Goal: Task Accomplishment & Management: Manage account settings

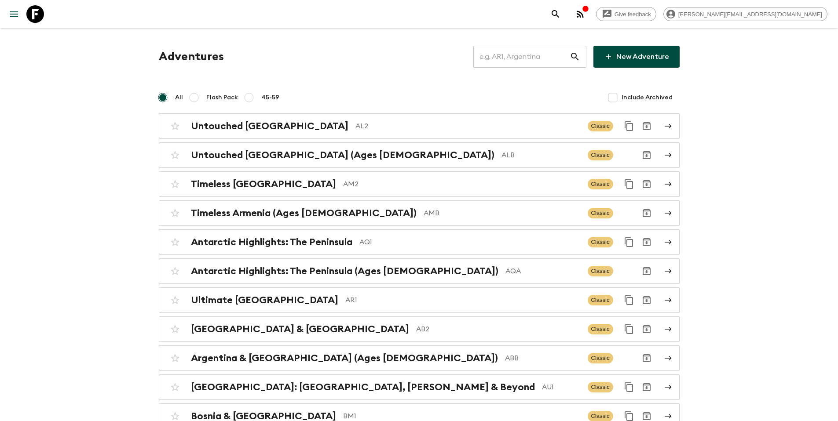
click at [532, 62] on input "text" at bounding box center [521, 56] width 96 height 25
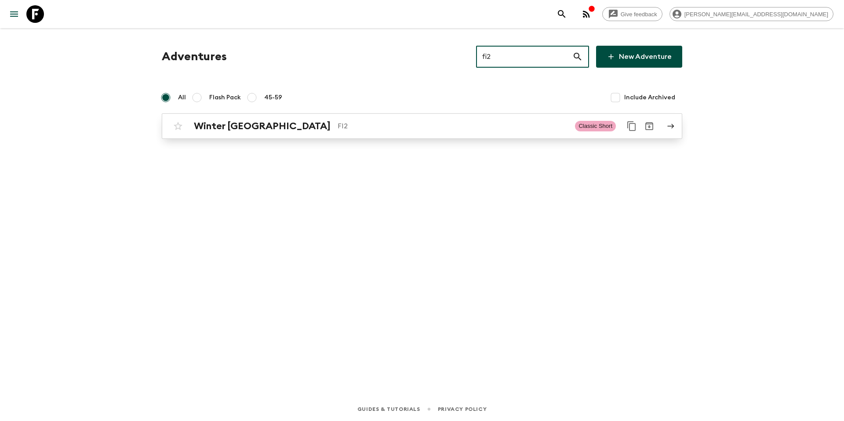
type input "fi2"
click at [411, 132] on div "Winter [GEOGRAPHIC_DATA] FI2" at bounding box center [381, 126] width 374 height 11
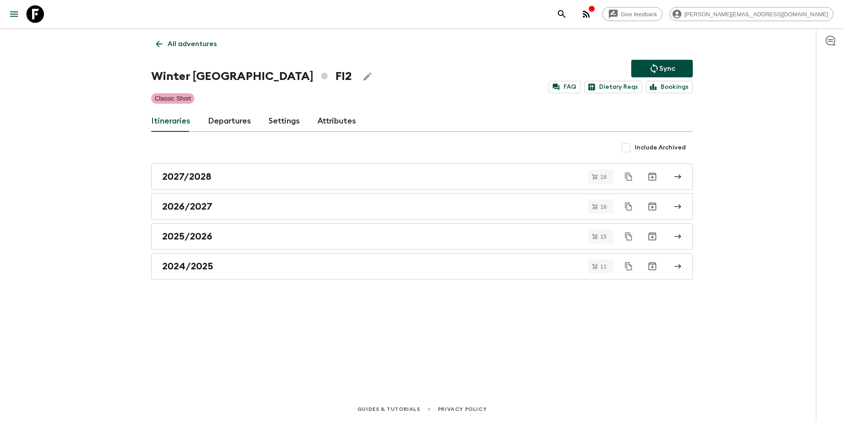
click at [219, 121] on link "Departures" at bounding box center [229, 121] width 43 height 21
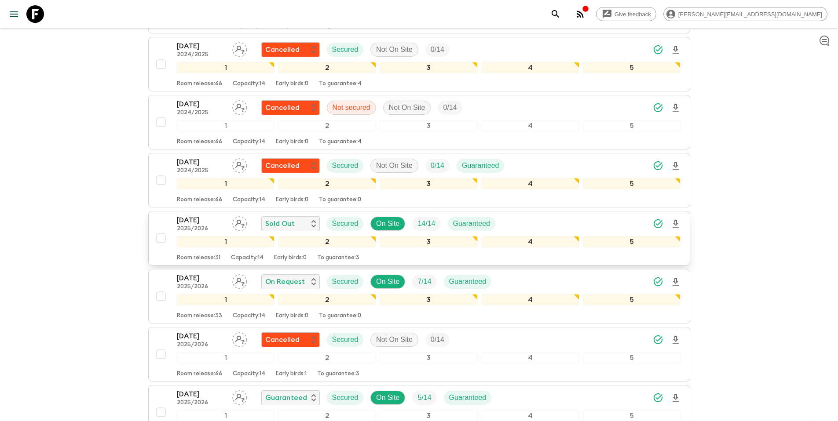
scroll to position [635, 0]
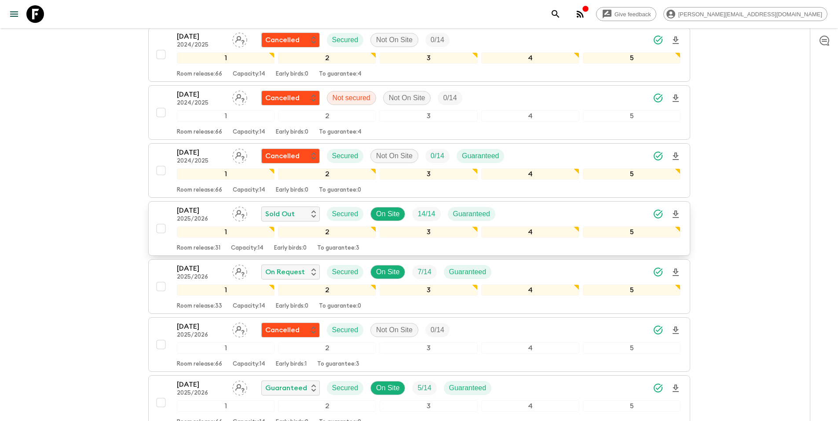
click at [532, 216] on div "[DATE] 2025/2026 Sold Out Secured On Site 14 / 14 Guaranteed" at bounding box center [429, 214] width 504 height 18
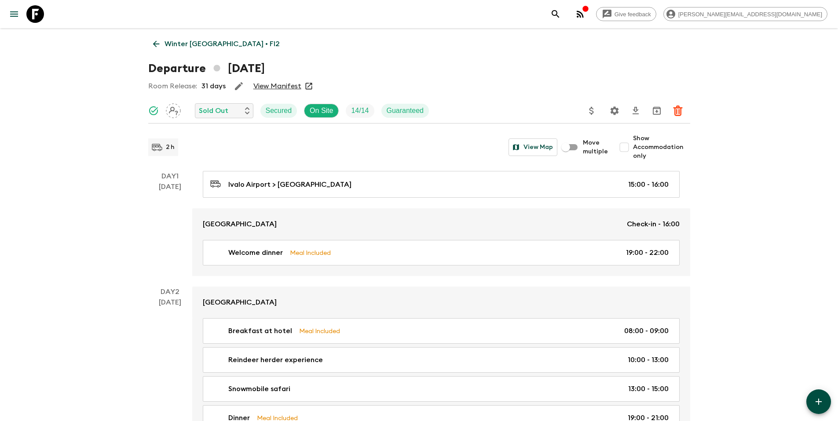
click at [644, 146] on span "Show Accommodation only" at bounding box center [661, 147] width 57 height 26
click at [633, 146] on input "Show Accommodation only" at bounding box center [624, 148] width 18 height 18
checkbox input "true"
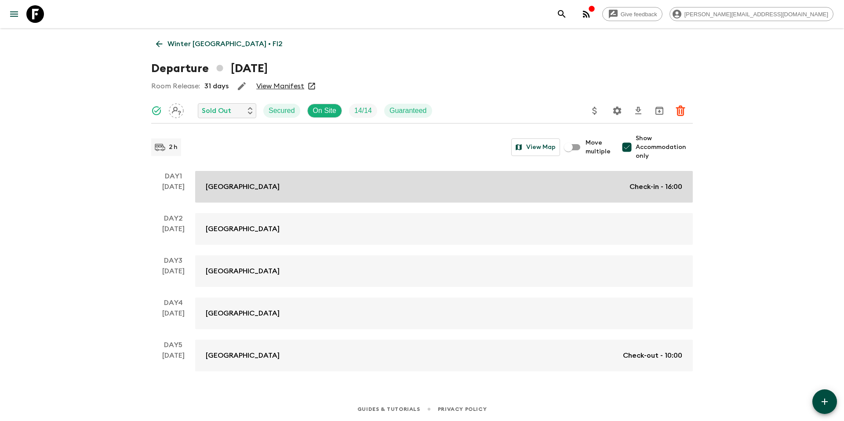
click at [368, 181] on link "Wilderness Hotel Juutua Check-in - 16:00" at bounding box center [444, 187] width 498 height 32
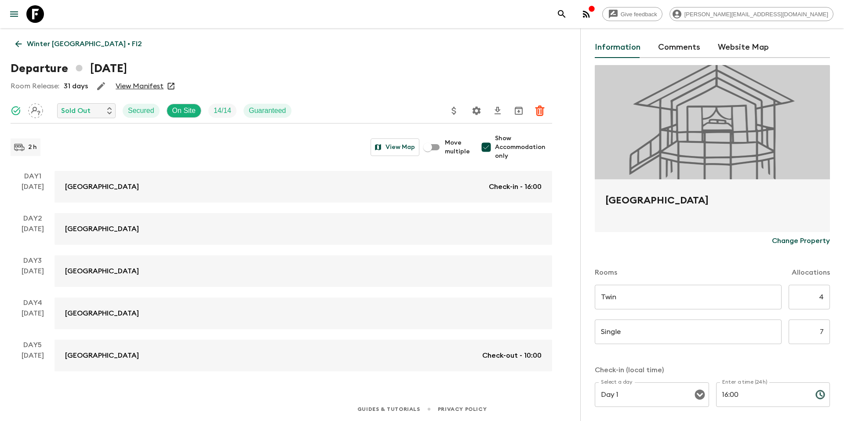
scroll to position [30, 0]
click at [816, 295] on input "4" at bounding box center [809, 297] width 41 height 25
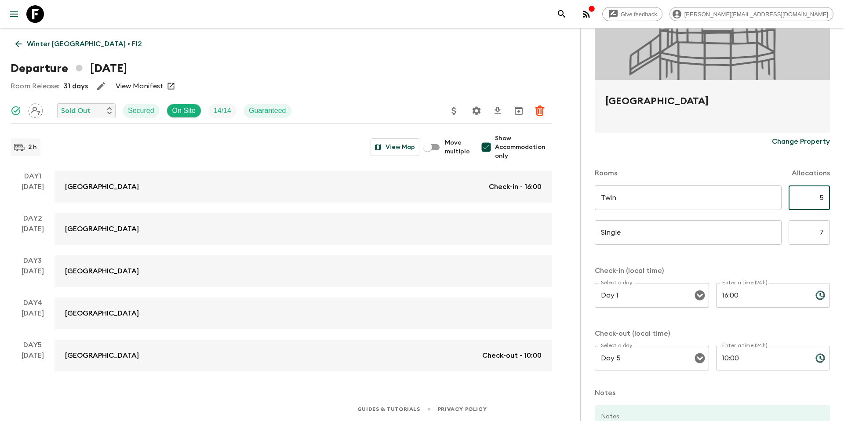
scroll to position [217, 0]
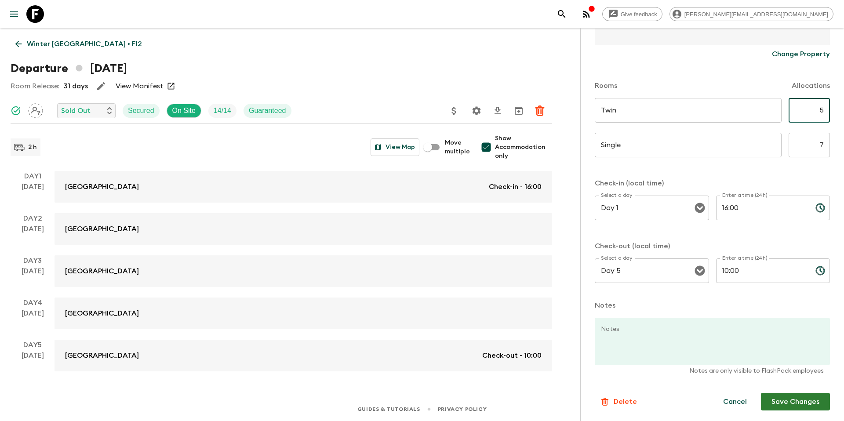
type input "5"
click at [789, 405] on button "Save Changes" at bounding box center [795, 402] width 69 height 18
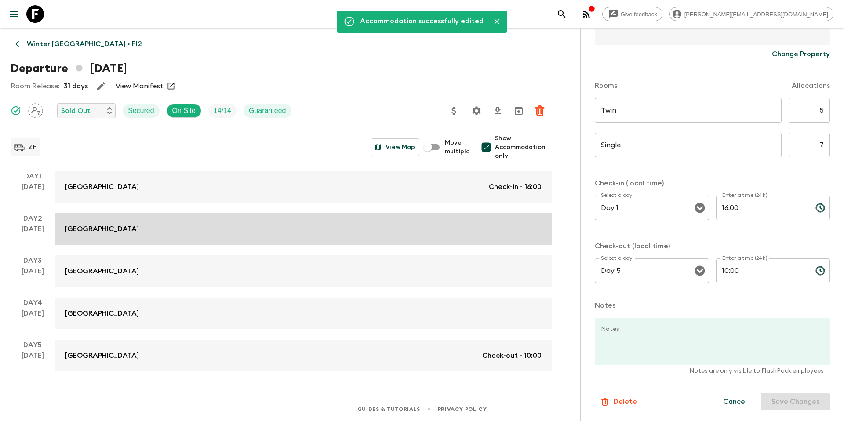
click at [219, 231] on div "[GEOGRAPHIC_DATA]" at bounding box center [303, 229] width 477 height 11
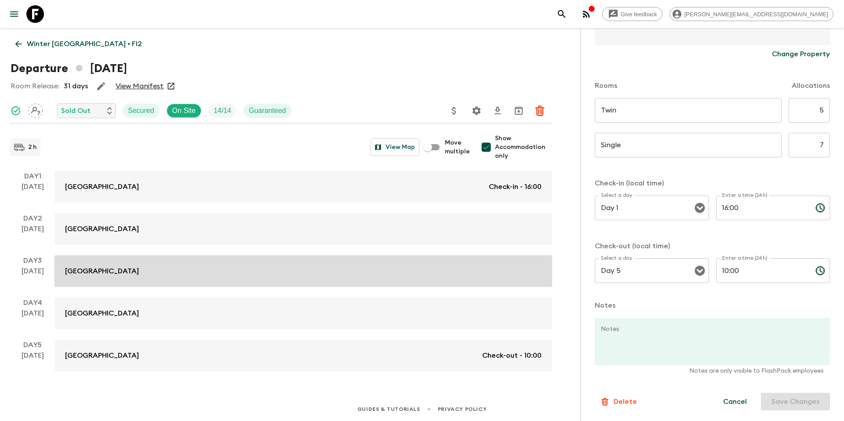
click at [216, 270] on div "[GEOGRAPHIC_DATA]" at bounding box center [303, 271] width 477 height 11
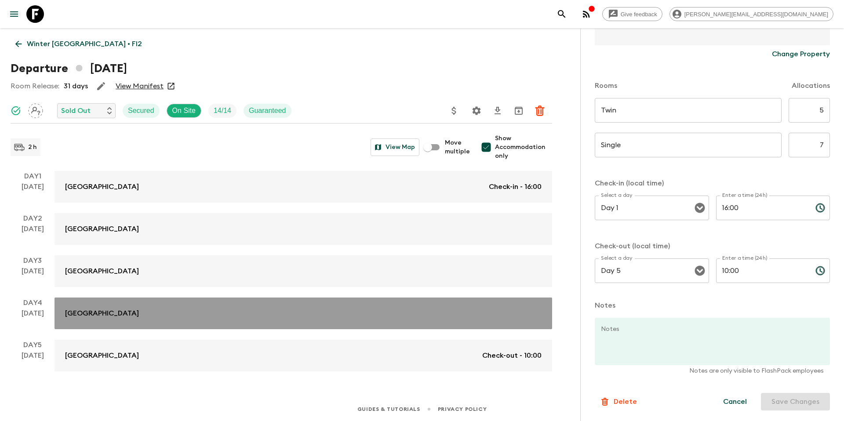
click at [231, 317] on div "[GEOGRAPHIC_DATA]" at bounding box center [303, 313] width 477 height 11
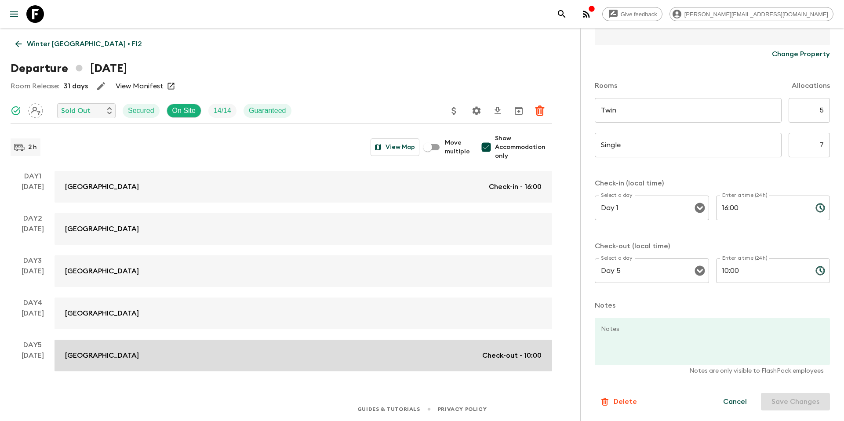
click at [234, 362] on link "Wilderness Hotel Juutua Check-out - 10:00" at bounding box center [304, 356] width 498 height 32
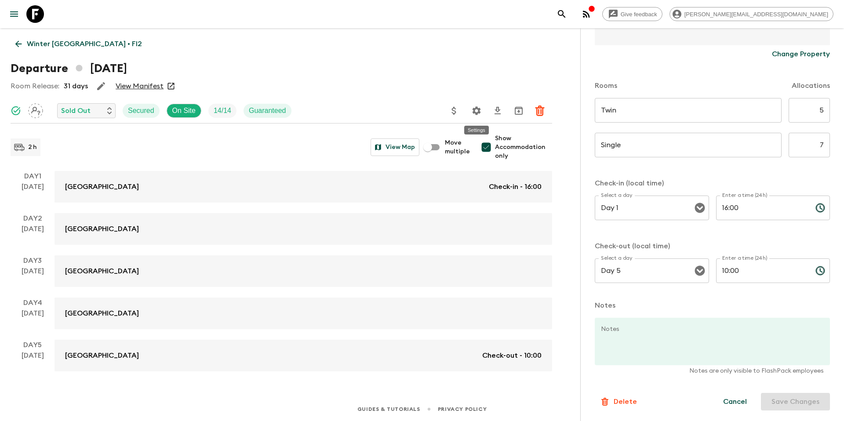
click at [475, 108] on icon "Settings" at bounding box center [476, 111] width 11 height 11
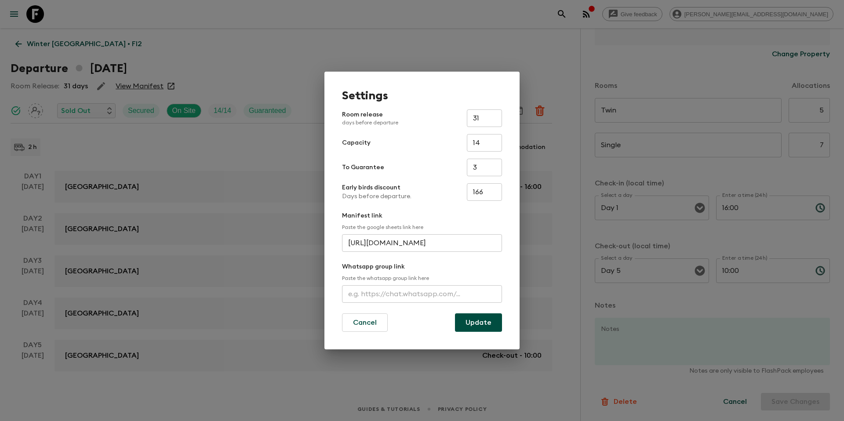
click at [486, 144] on input "14" at bounding box center [484, 143] width 35 height 18
type input "16"
click at [487, 323] on button "Update" at bounding box center [478, 323] width 47 height 18
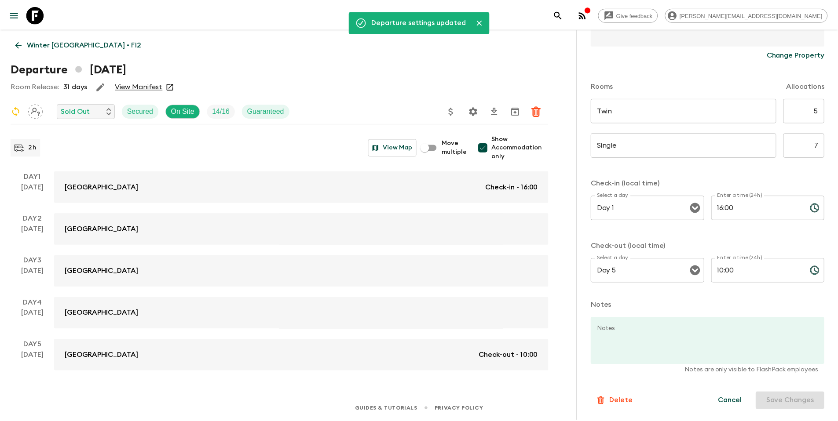
scroll to position [0, 0]
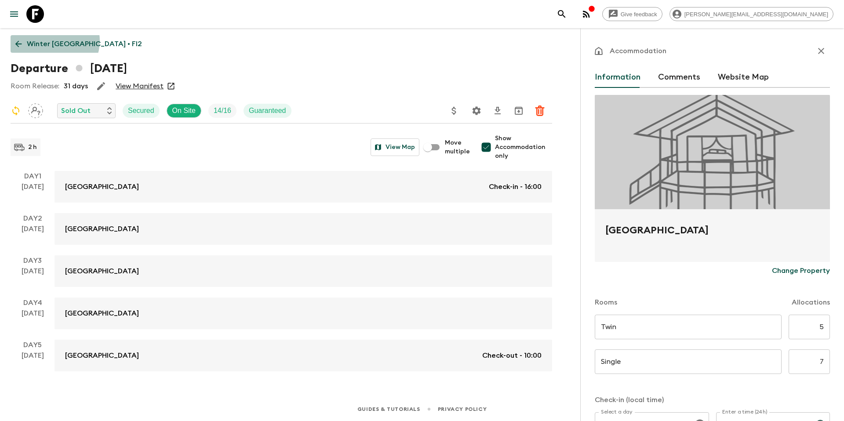
click at [54, 41] on p "Winter [GEOGRAPHIC_DATA] • FI2" at bounding box center [84, 44] width 115 height 11
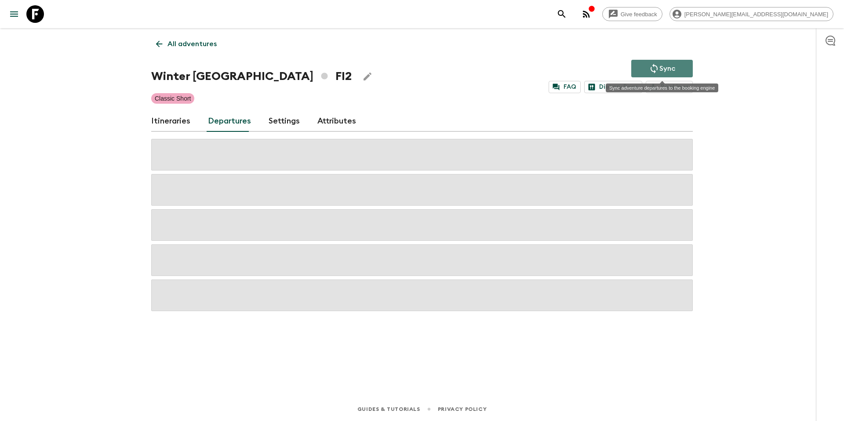
click at [660, 69] on p "Sync" at bounding box center [668, 68] width 16 height 11
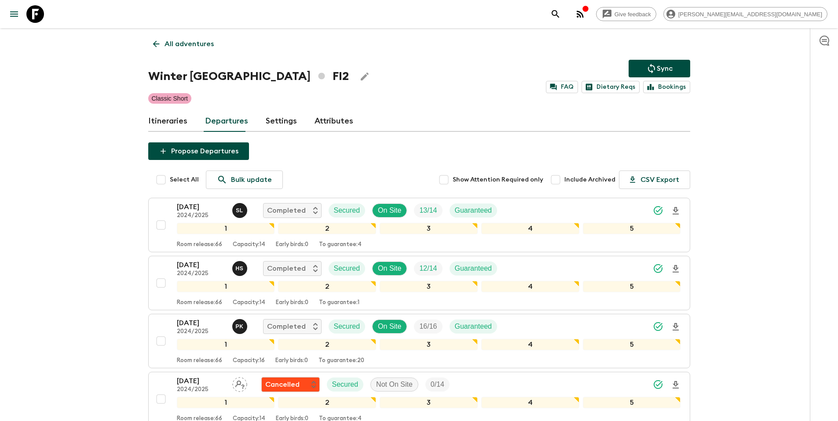
click at [183, 47] on p "All adventures" at bounding box center [188, 44] width 49 height 11
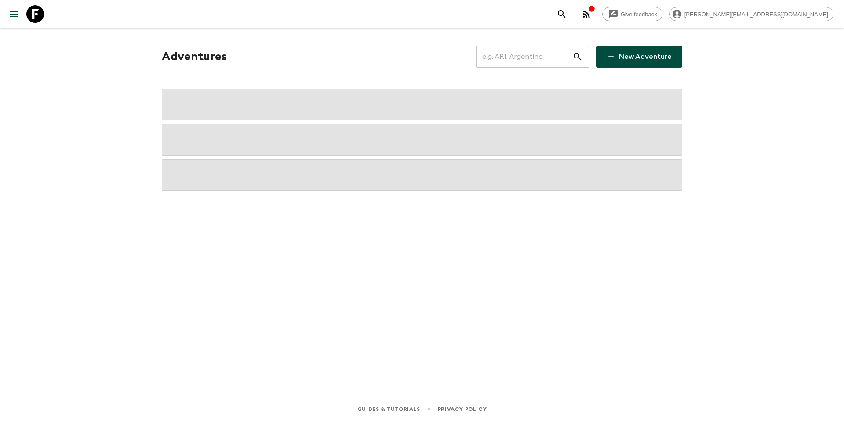
click at [533, 59] on input "text" at bounding box center [524, 56] width 96 height 25
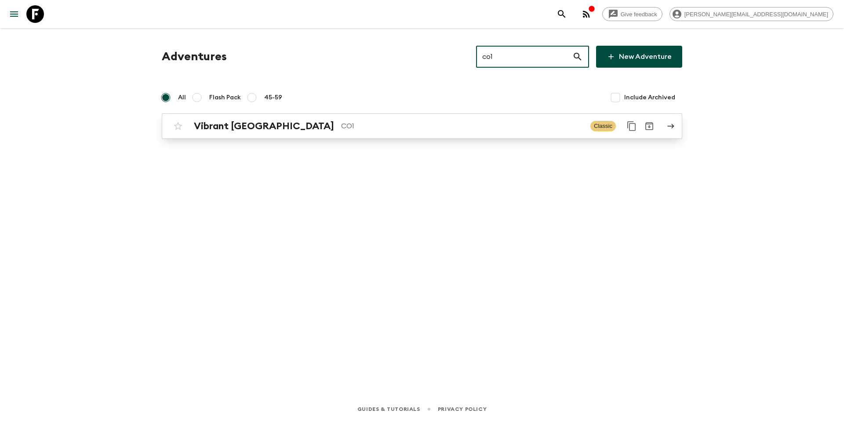
type input "co1"
click at [416, 138] on link "Vibrant Colombia CO1 Classic" at bounding box center [422, 126] width 521 height 26
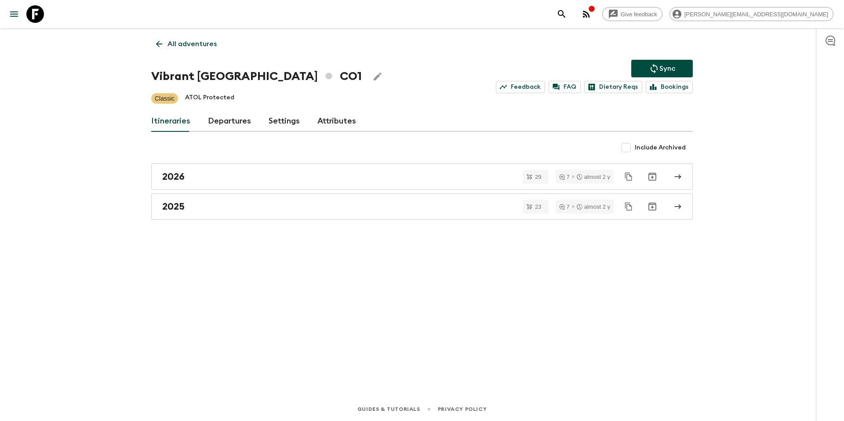
click at [232, 124] on link "Departures" at bounding box center [229, 121] width 43 height 21
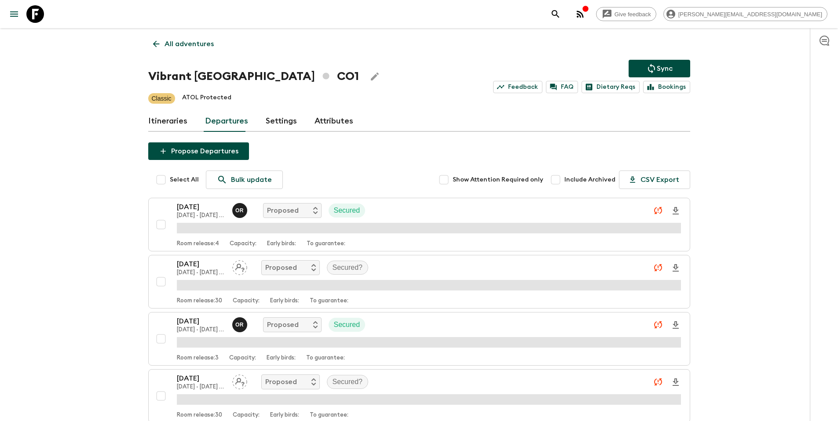
scroll to position [1883, 0]
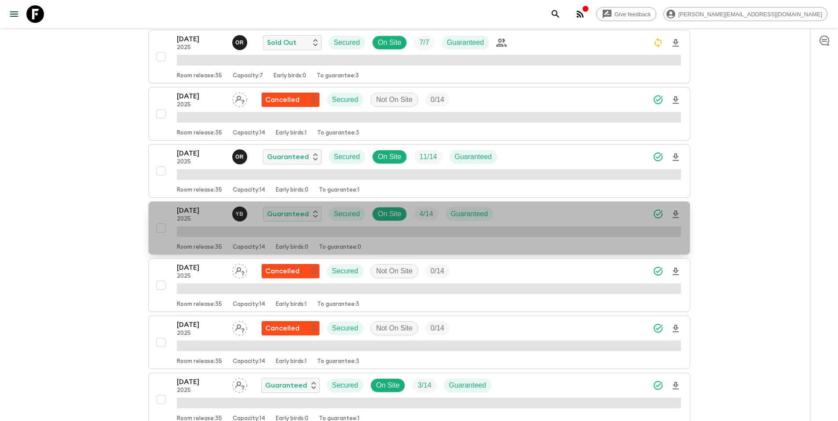
click at [567, 218] on div "[DATE] 2025 Y B Guaranteed Secured On Site 4 / 14 Guaranteed" at bounding box center [429, 214] width 504 height 18
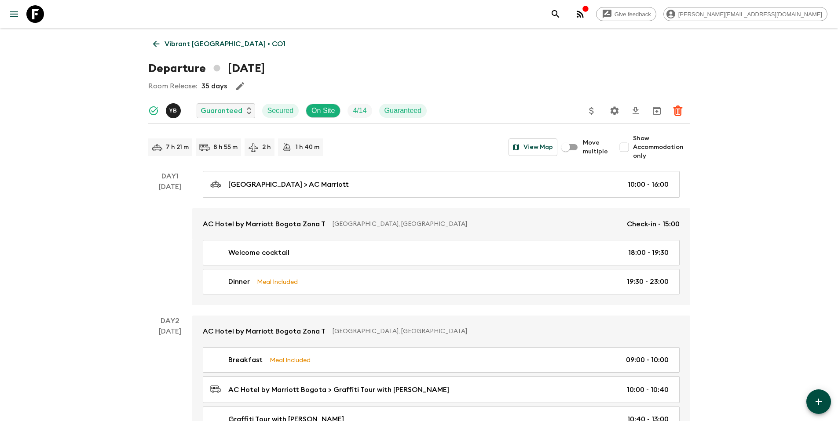
click at [594, 113] on icon "Update Price, Early Bird Discount and Costs" at bounding box center [591, 111] width 11 height 11
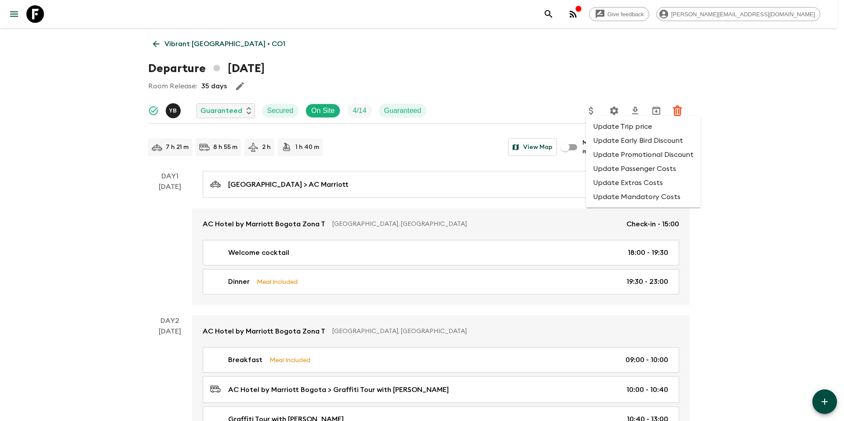
click at [603, 151] on li "Update Promotional Discount" at bounding box center [643, 155] width 115 height 14
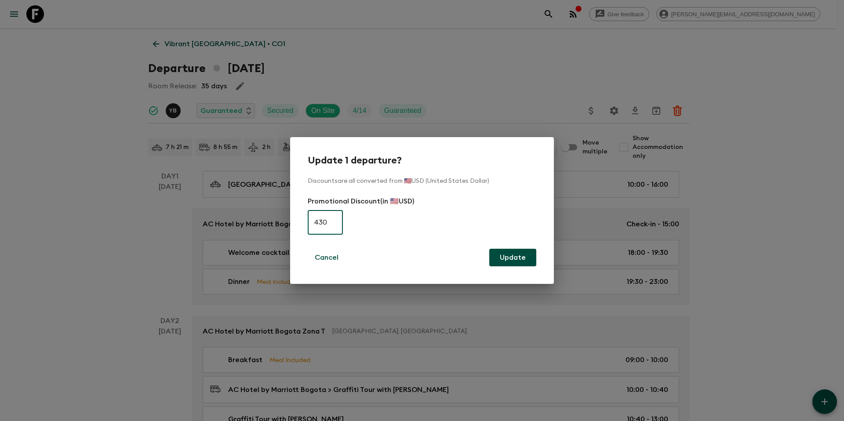
click at [324, 221] on input "430" at bounding box center [325, 222] width 35 height 25
type input "0"
click at [517, 253] on button "Update" at bounding box center [513, 258] width 47 height 18
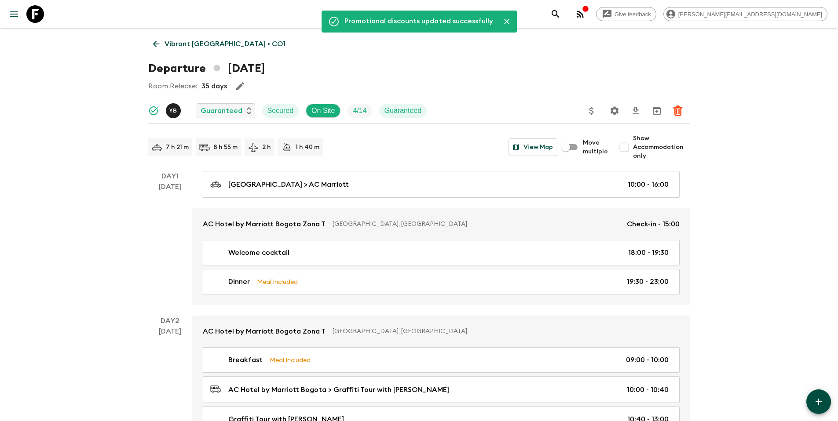
click at [194, 45] on p "Vibrant [GEOGRAPHIC_DATA] • CO1" at bounding box center [224, 44] width 121 height 11
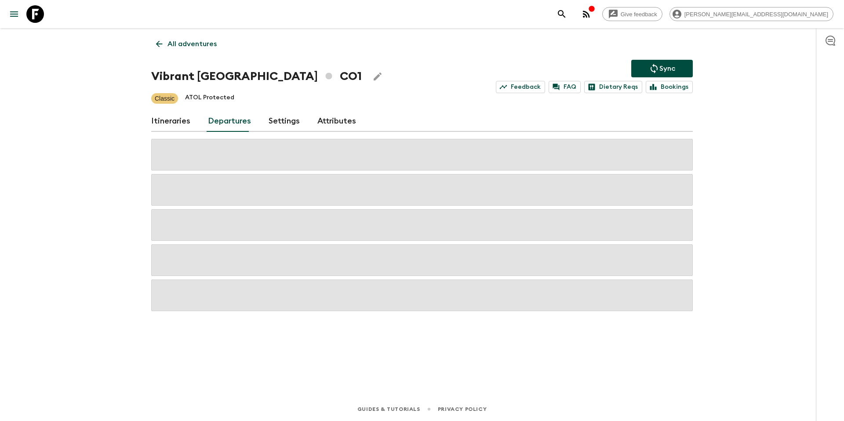
click at [671, 67] on p "Sync" at bounding box center [668, 68] width 16 height 11
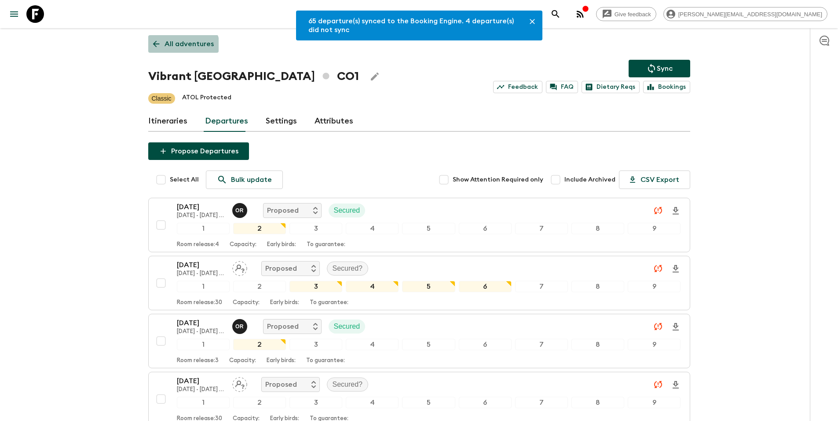
click at [180, 48] on p "All adventures" at bounding box center [188, 44] width 49 height 11
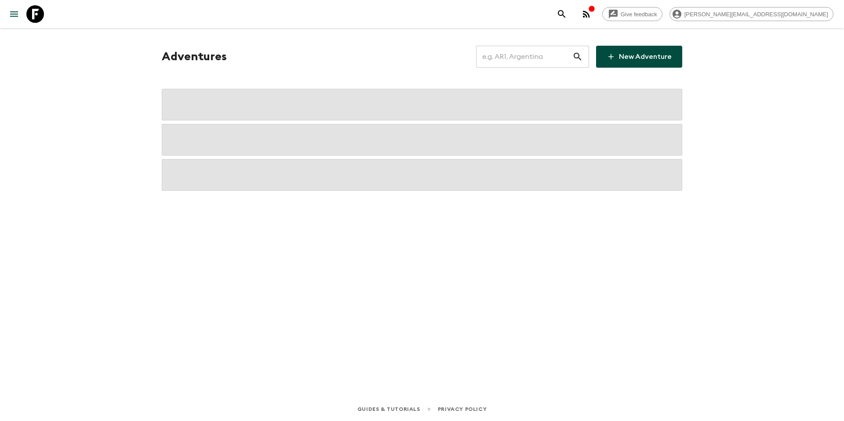
click at [526, 62] on input "text" at bounding box center [524, 56] width 96 height 25
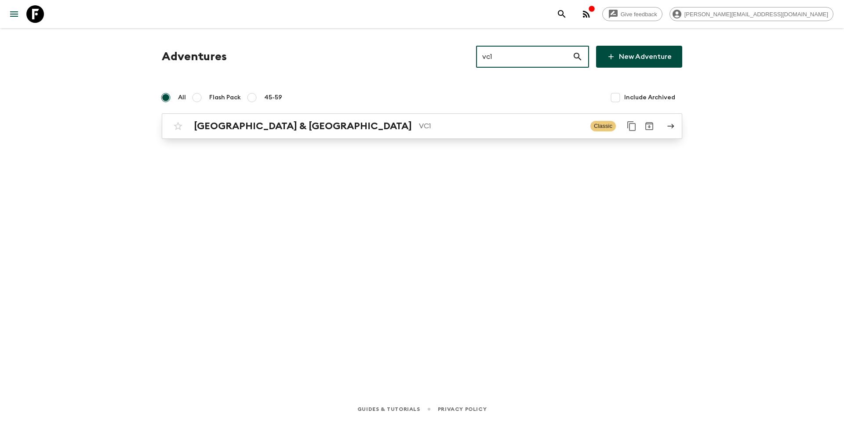
type input "vc1"
click at [419, 123] on p "VC1" at bounding box center [501, 126] width 164 height 11
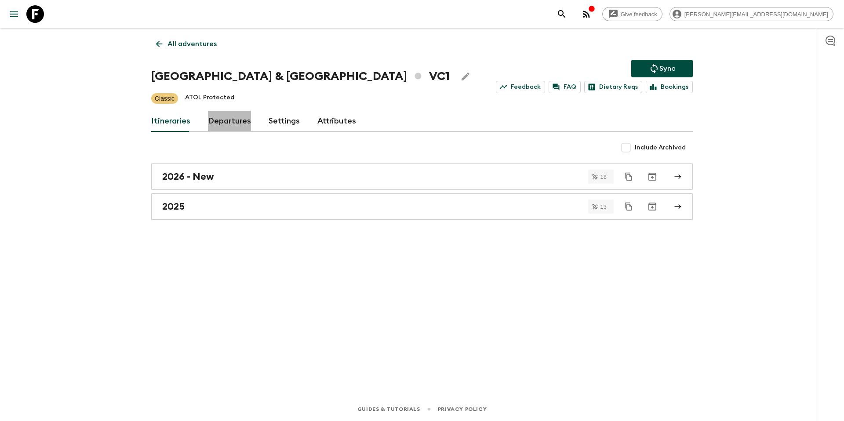
click at [225, 123] on link "Departures" at bounding box center [229, 121] width 43 height 21
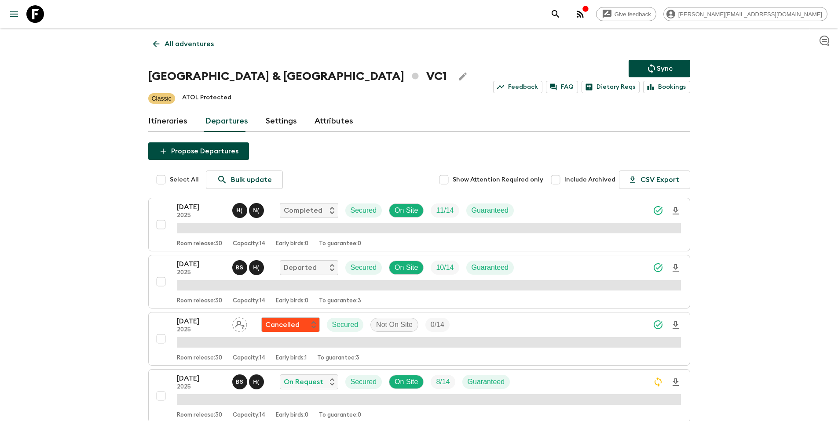
scroll to position [625, 0]
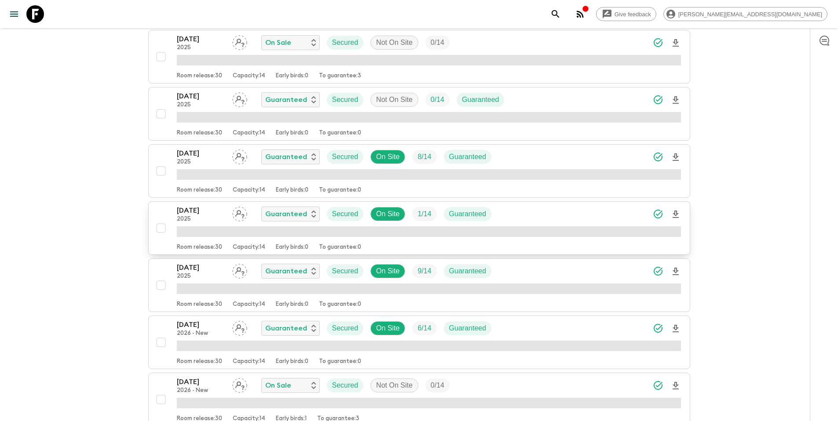
click at [537, 217] on div "[DATE] 2025 Guaranteed Secured On Site 1 / 14 Guaranteed" at bounding box center [429, 214] width 504 height 18
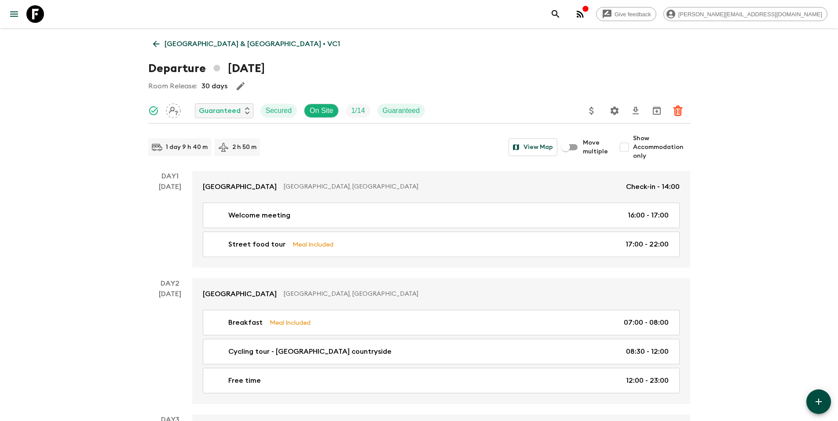
click at [588, 111] on icon "Update Price, Early Bird Discount and Costs" at bounding box center [591, 111] width 11 height 11
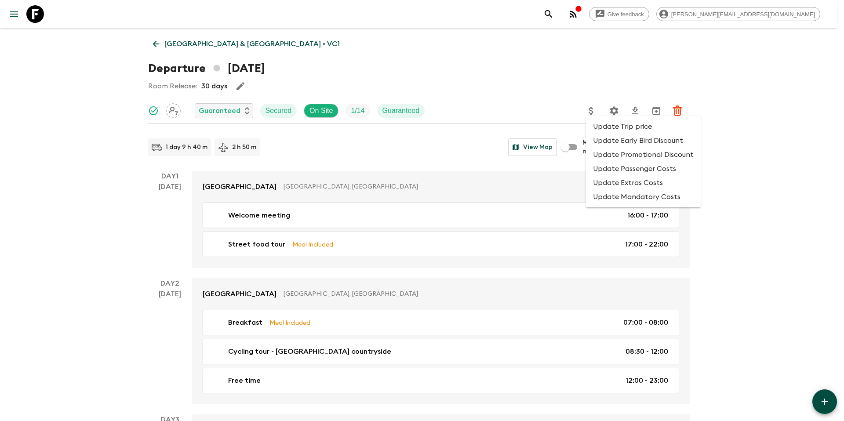
click at [599, 155] on li "Update Promotional Discount" at bounding box center [643, 155] width 115 height 14
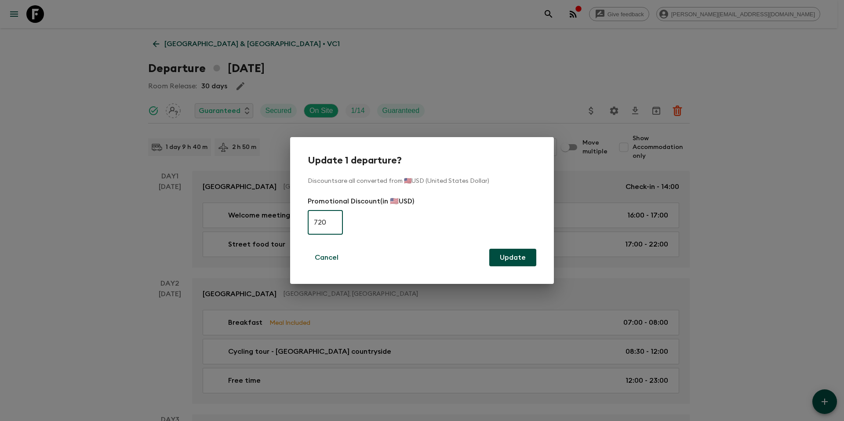
click at [322, 226] on input "720" at bounding box center [325, 222] width 35 height 25
type input "480"
click at [522, 256] on button "Update" at bounding box center [513, 258] width 47 height 18
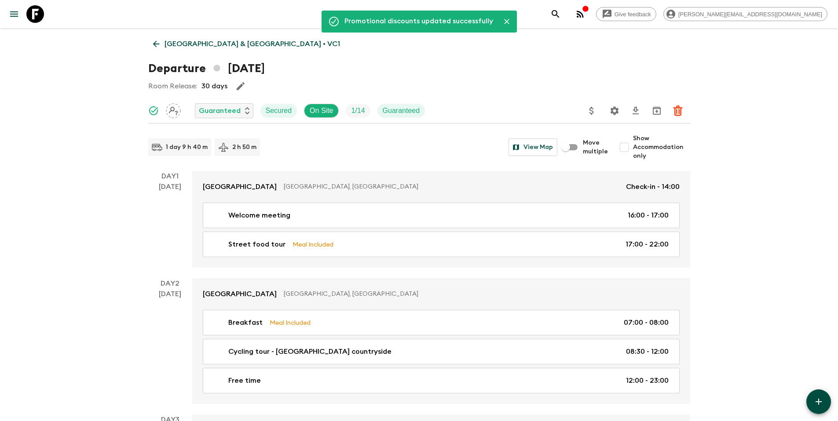
click at [204, 48] on p "[GEOGRAPHIC_DATA] & [GEOGRAPHIC_DATA] • VC1" at bounding box center [251, 44] width 175 height 11
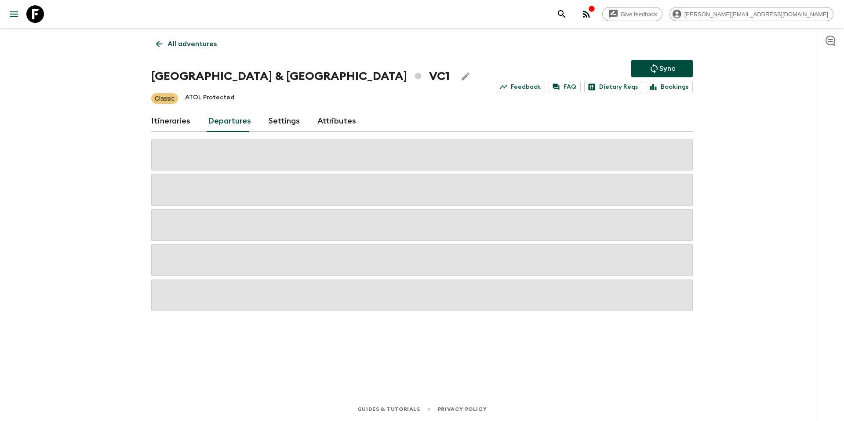
click at [655, 67] on icon "Sync adventure departures to the booking engine" at bounding box center [654, 68] width 11 height 11
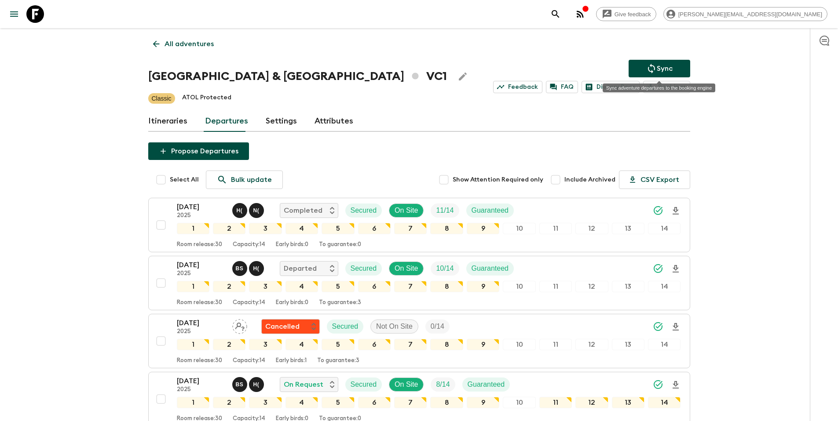
click at [647, 65] on icon "Sync adventure departures to the booking engine" at bounding box center [651, 68] width 11 height 11
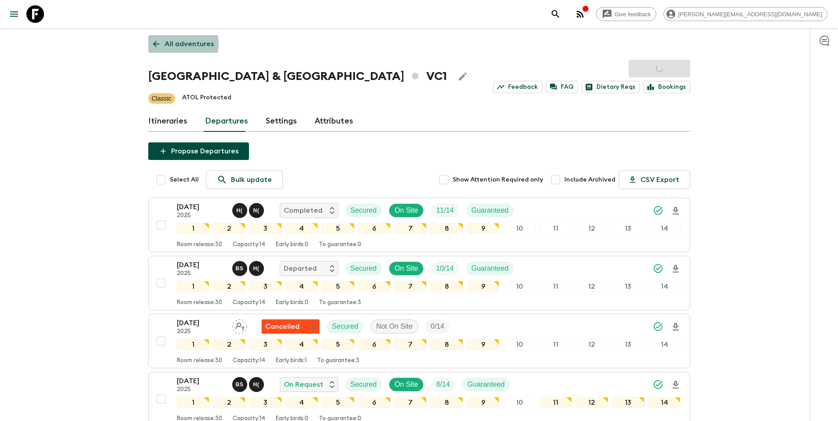
click at [169, 44] on p "All adventures" at bounding box center [188, 44] width 49 height 11
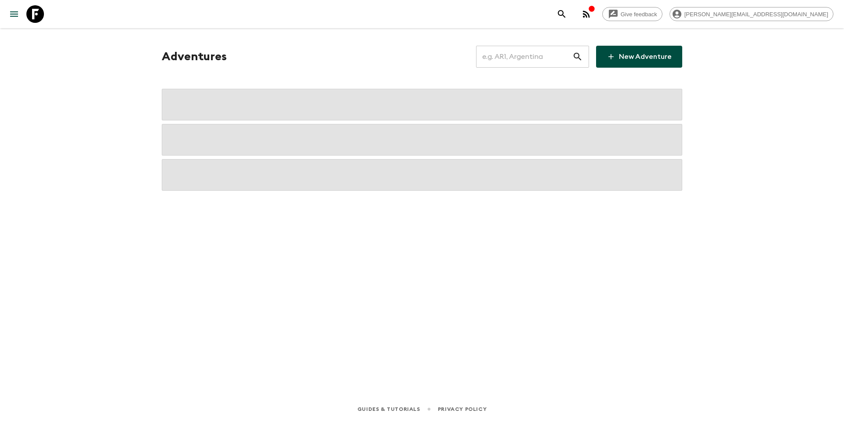
click at [517, 64] on input "text" at bounding box center [524, 56] width 96 height 25
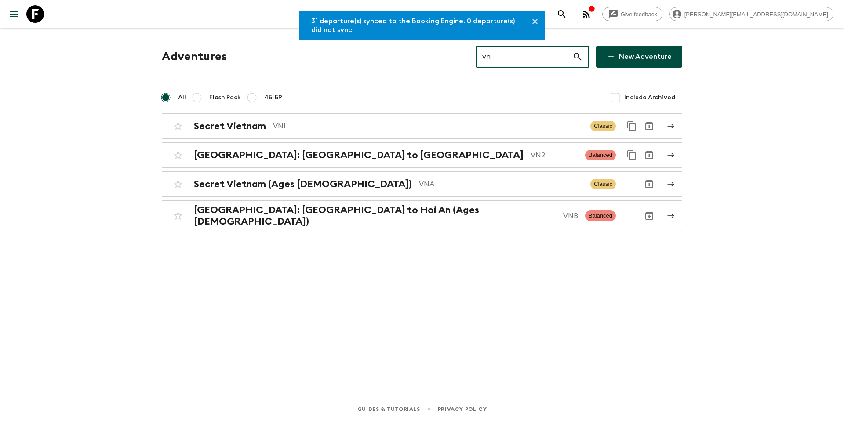
type input "vn1"
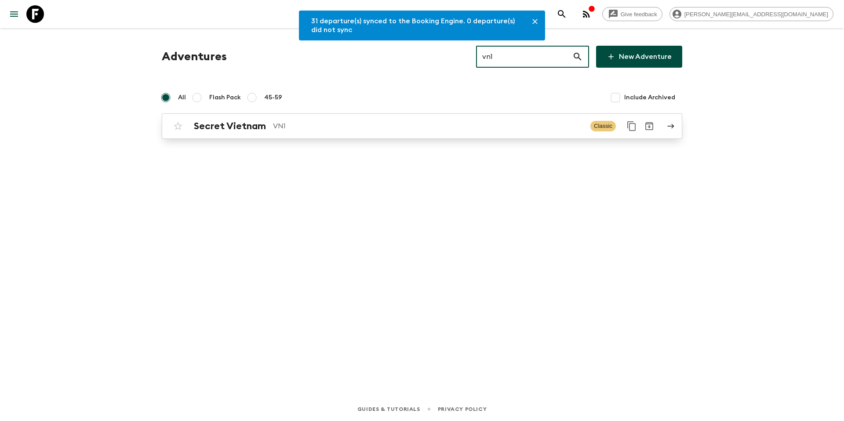
click at [366, 135] on link "Secret Vietnam VN1 Classic" at bounding box center [422, 126] width 521 height 26
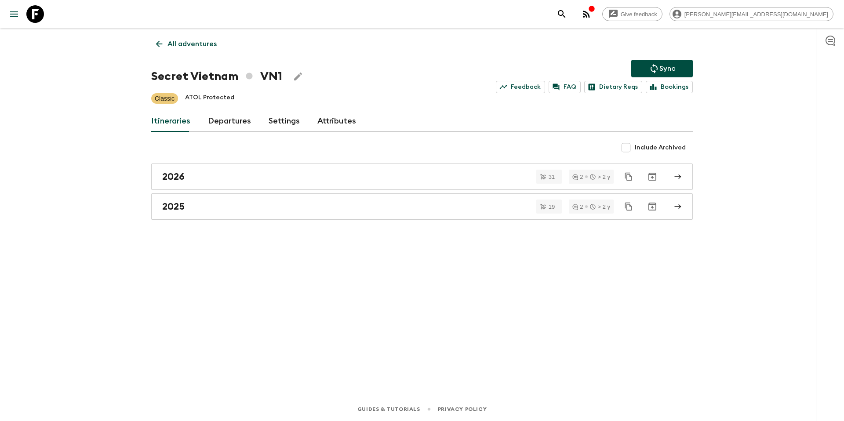
click at [224, 121] on link "Departures" at bounding box center [229, 121] width 43 height 21
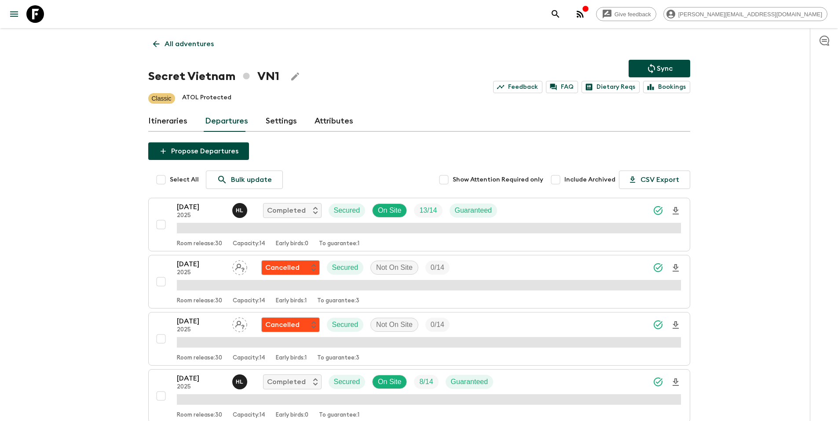
scroll to position [1083, 0]
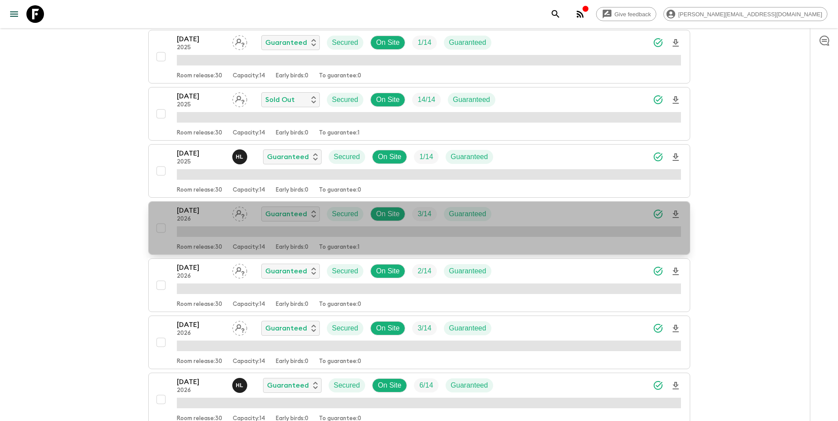
click at [555, 217] on div "[DATE] 2026 Guaranteed Secured On Site 3 / 14 Guaranteed" at bounding box center [429, 214] width 504 height 18
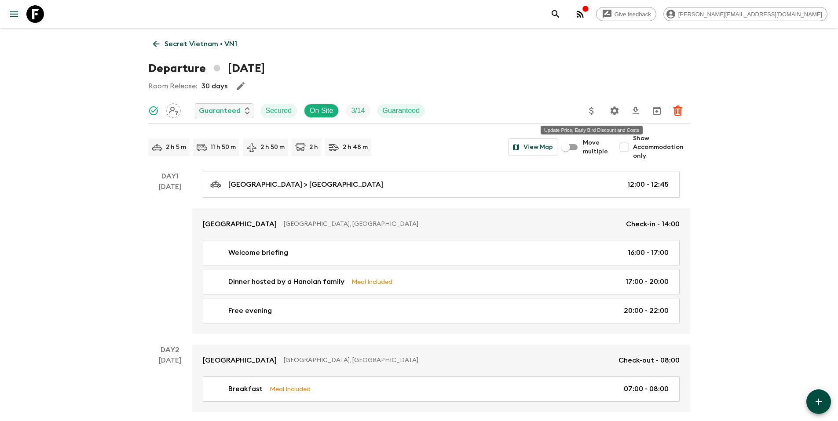
click at [588, 110] on icon "Update Price, Early Bird Discount and Costs" at bounding box center [591, 111] width 11 height 11
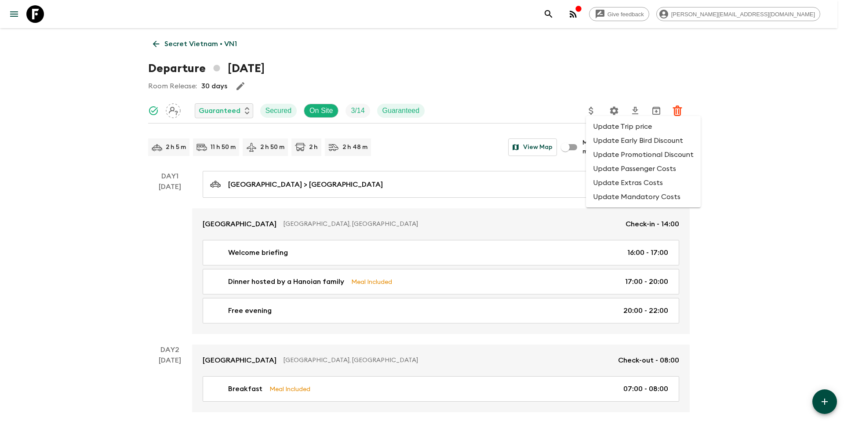
click at [602, 155] on li "Update Promotional Discount" at bounding box center [643, 155] width 115 height 14
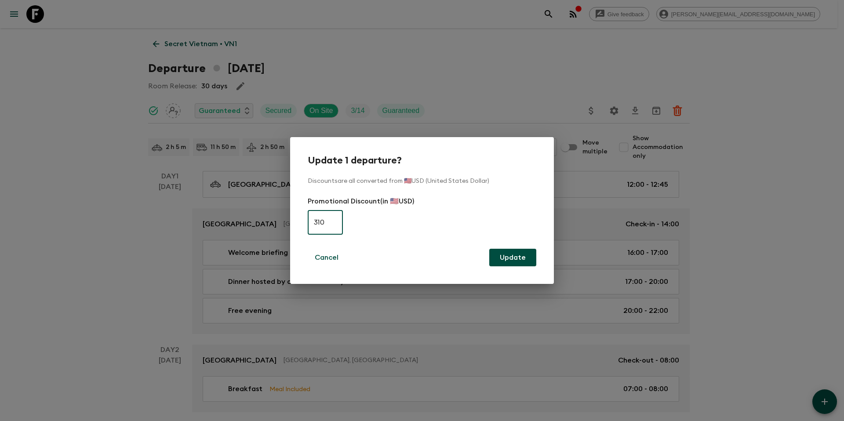
click at [314, 223] on input "310" at bounding box center [325, 222] width 35 height 25
type input "0"
click at [518, 261] on button "Update" at bounding box center [513, 258] width 47 height 18
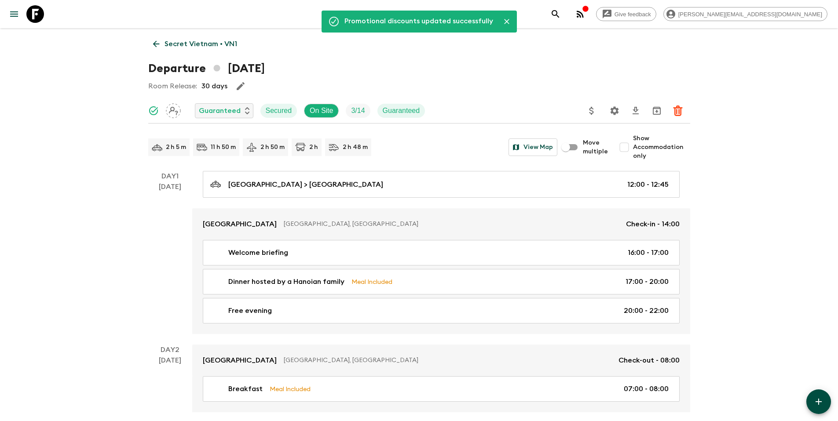
click at [200, 45] on p "Secret Vietnam • VN1" at bounding box center [200, 44] width 73 height 11
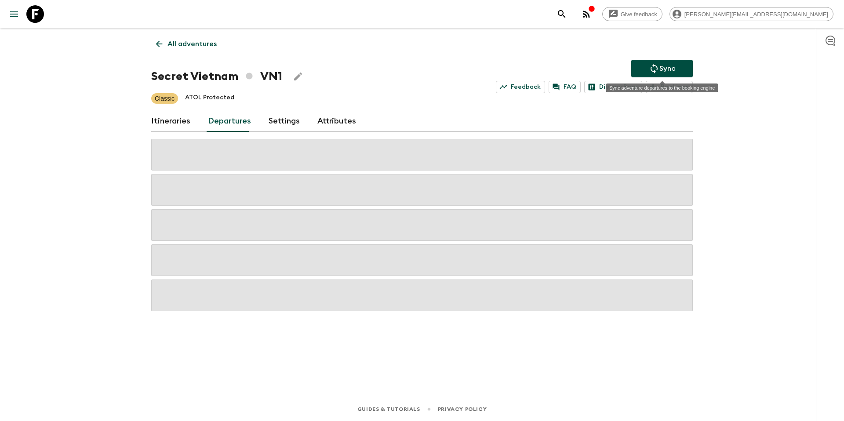
click at [662, 67] on p "Sync" at bounding box center [668, 68] width 16 height 11
